Goal: Transaction & Acquisition: Purchase product/service

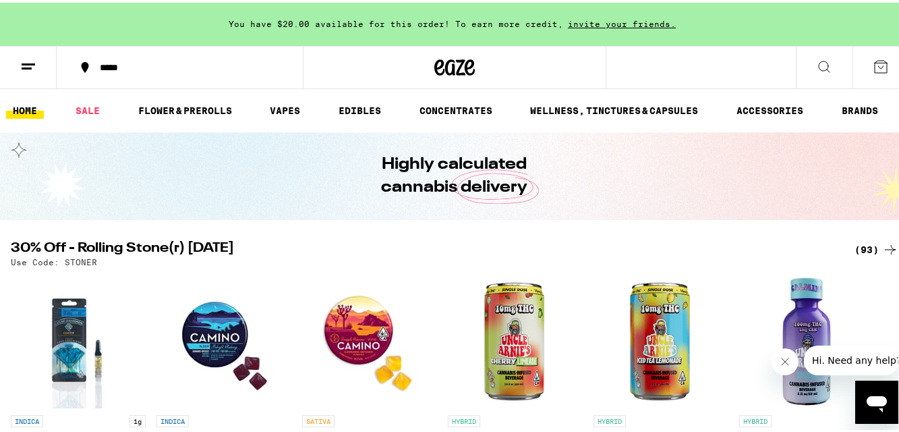
drag, startPoint x: 453, startPoint y: 135, endPoint x: 414, endPoint y: 145, distance: 40.4
